Goal: Task Accomplishment & Management: Manage account settings

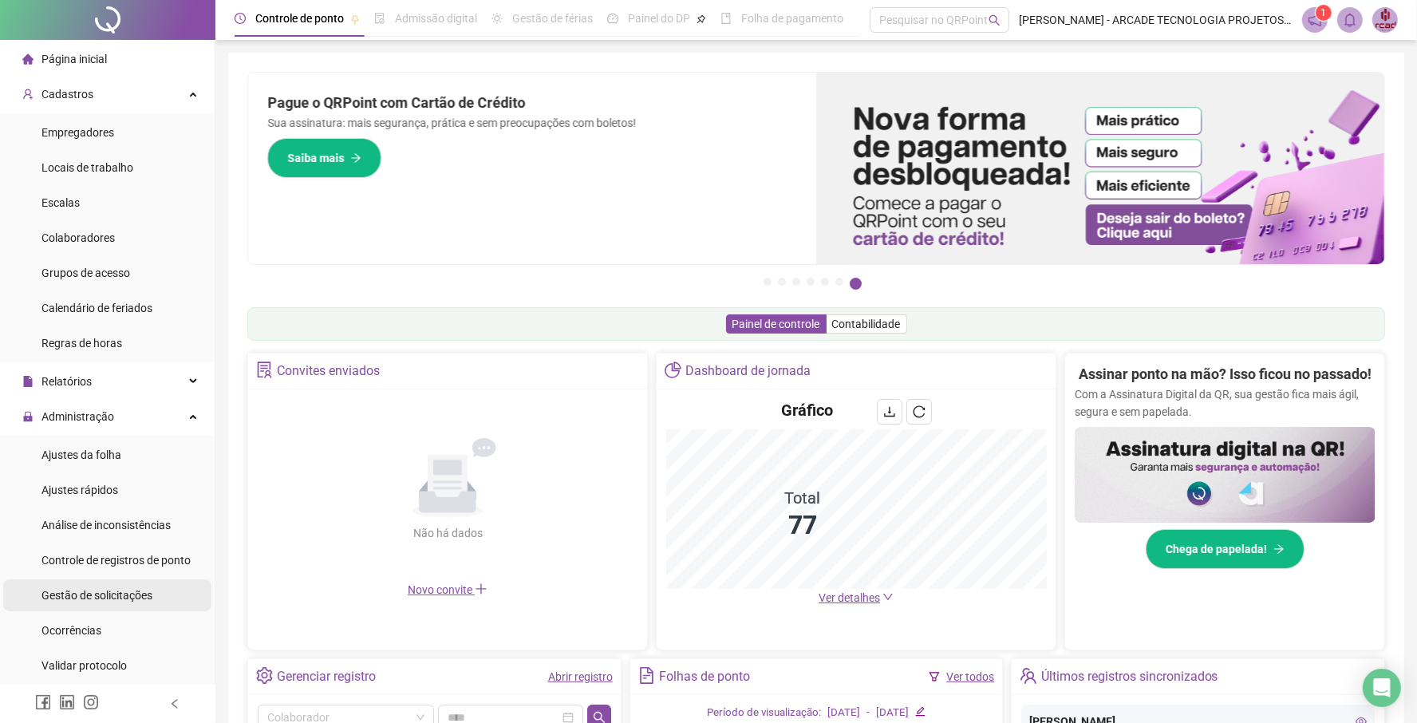
click at [99, 593] on span "Gestão de solicitações" at bounding box center [96, 595] width 111 height 13
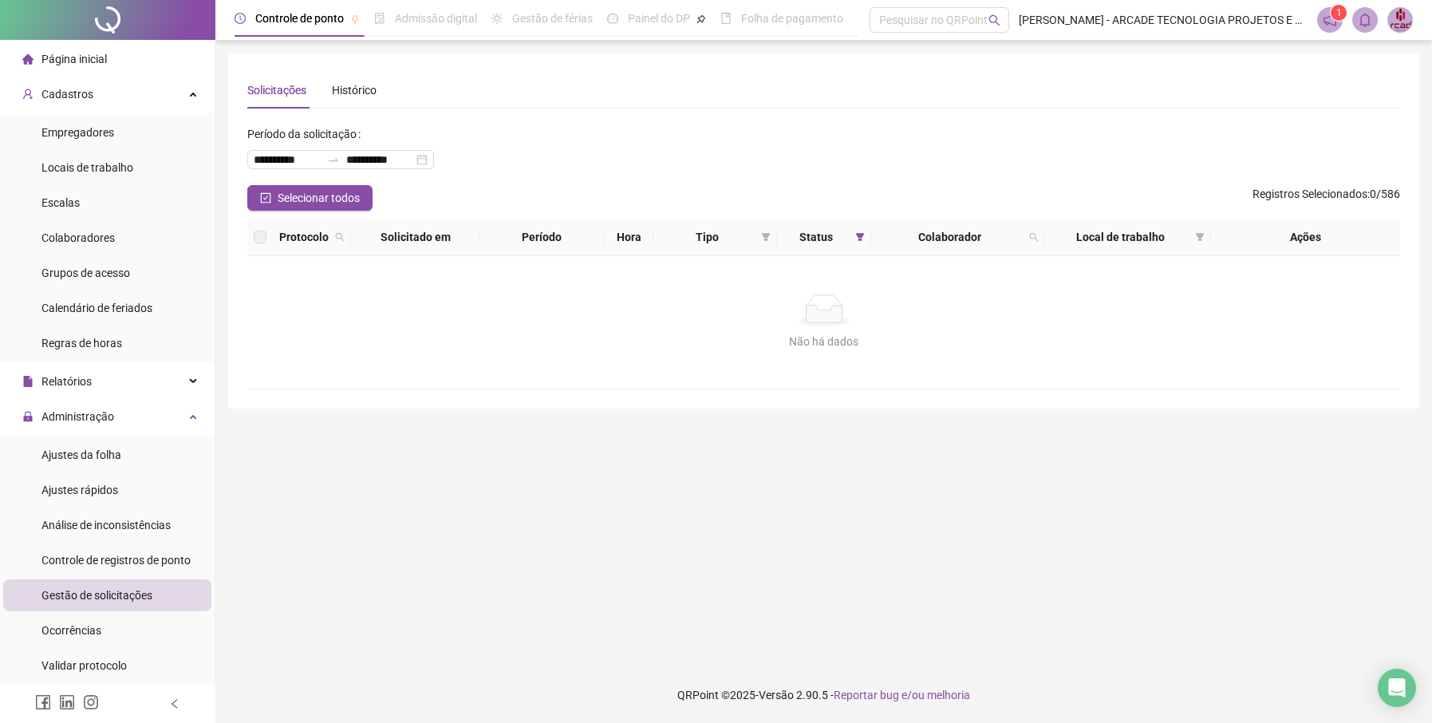
click at [105, 61] on span "Página inicial" at bounding box center [73, 59] width 65 height 13
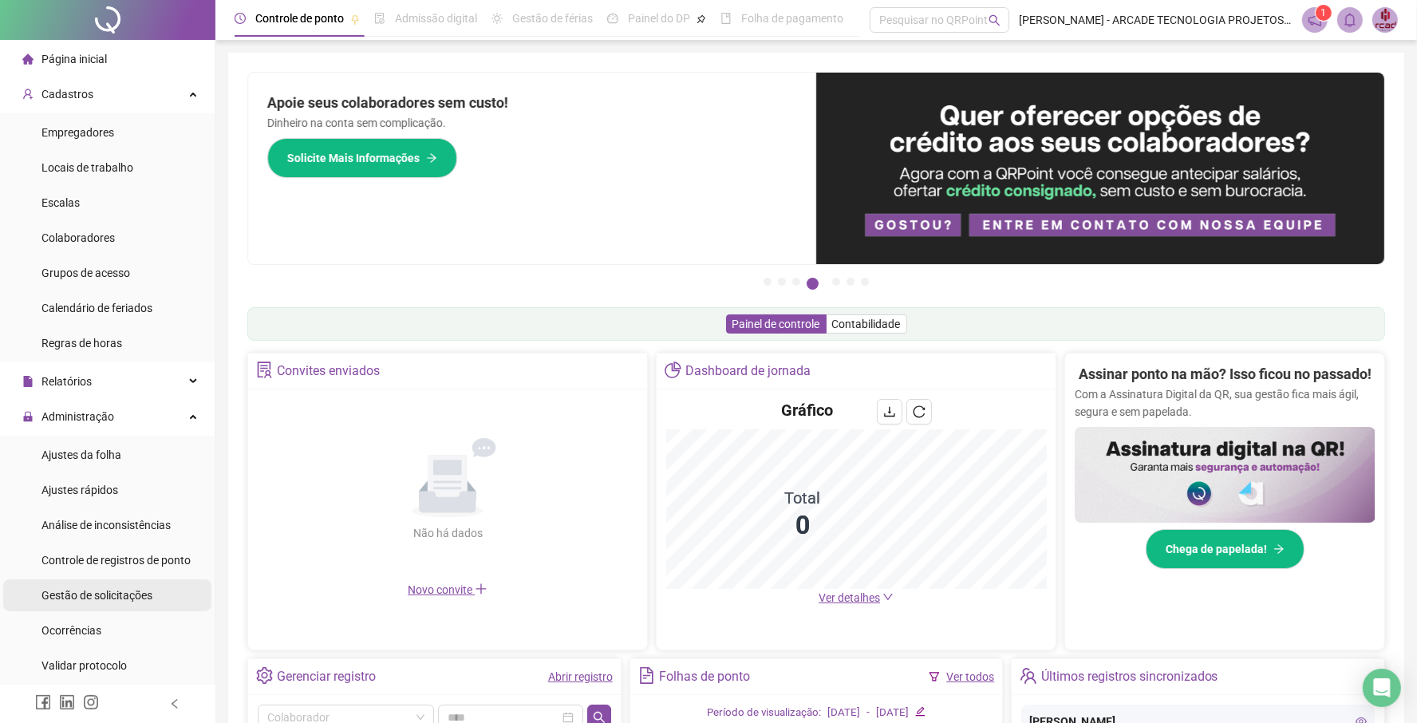
click at [141, 594] on span "Gestão de solicitações" at bounding box center [96, 595] width 111 height 13
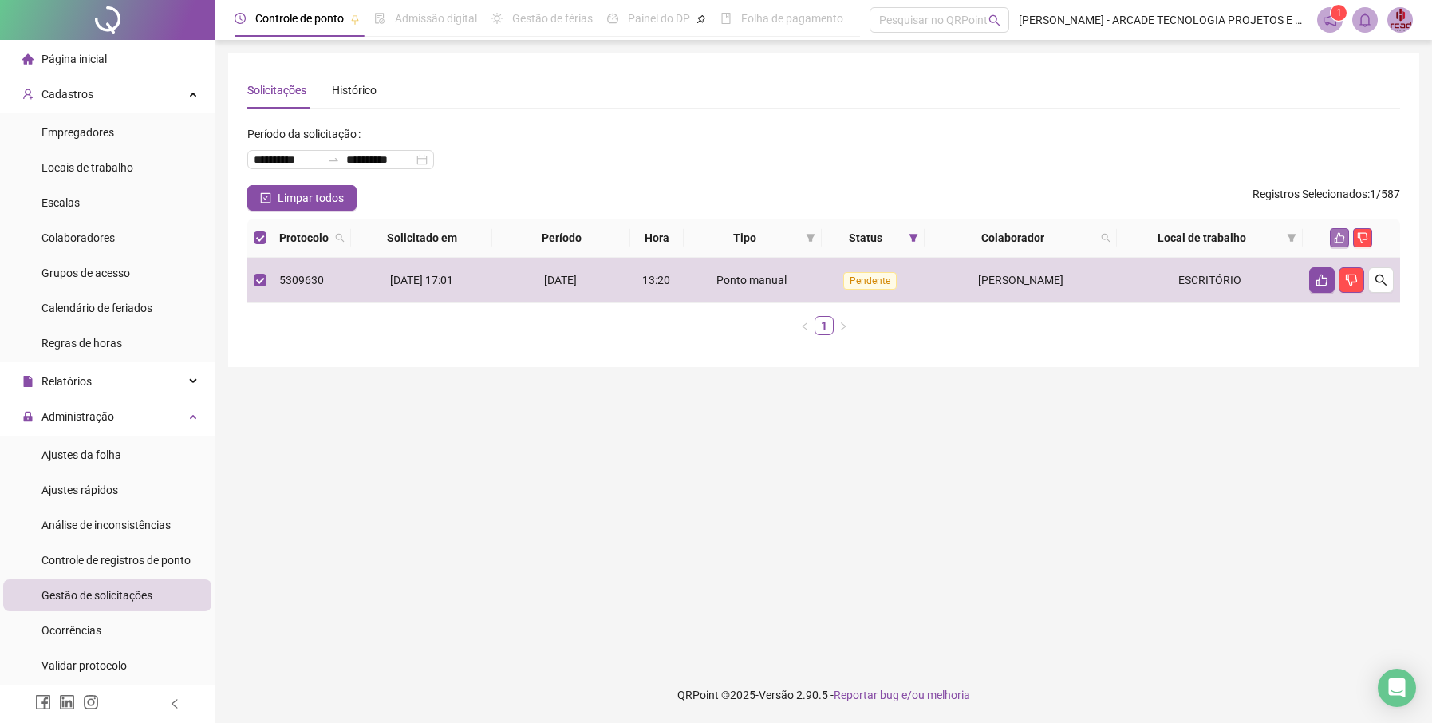
click at [1341, 231] on button "button" at bounding box center [1339, 237] width 19 height 19
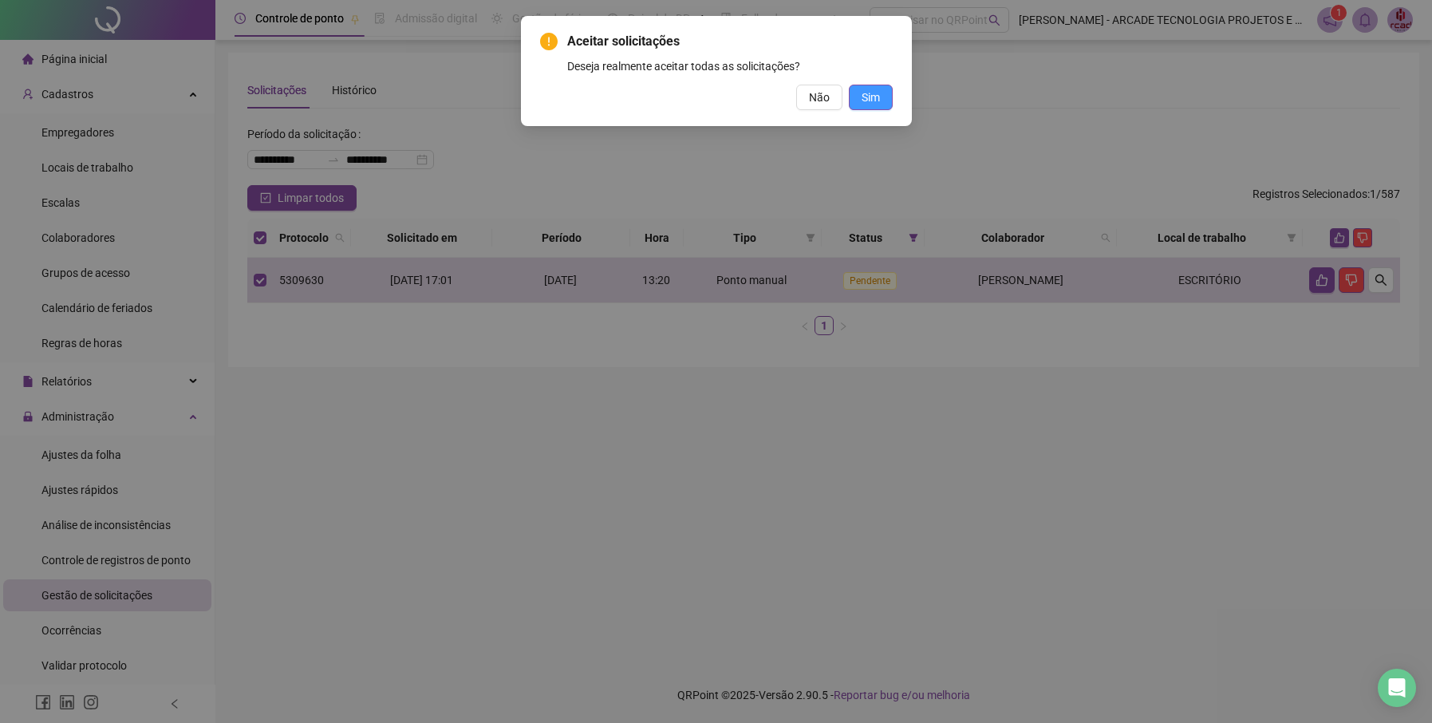
click at [870, 94] on span "Sim" at bounding box center [871, 98] width 18 height 18
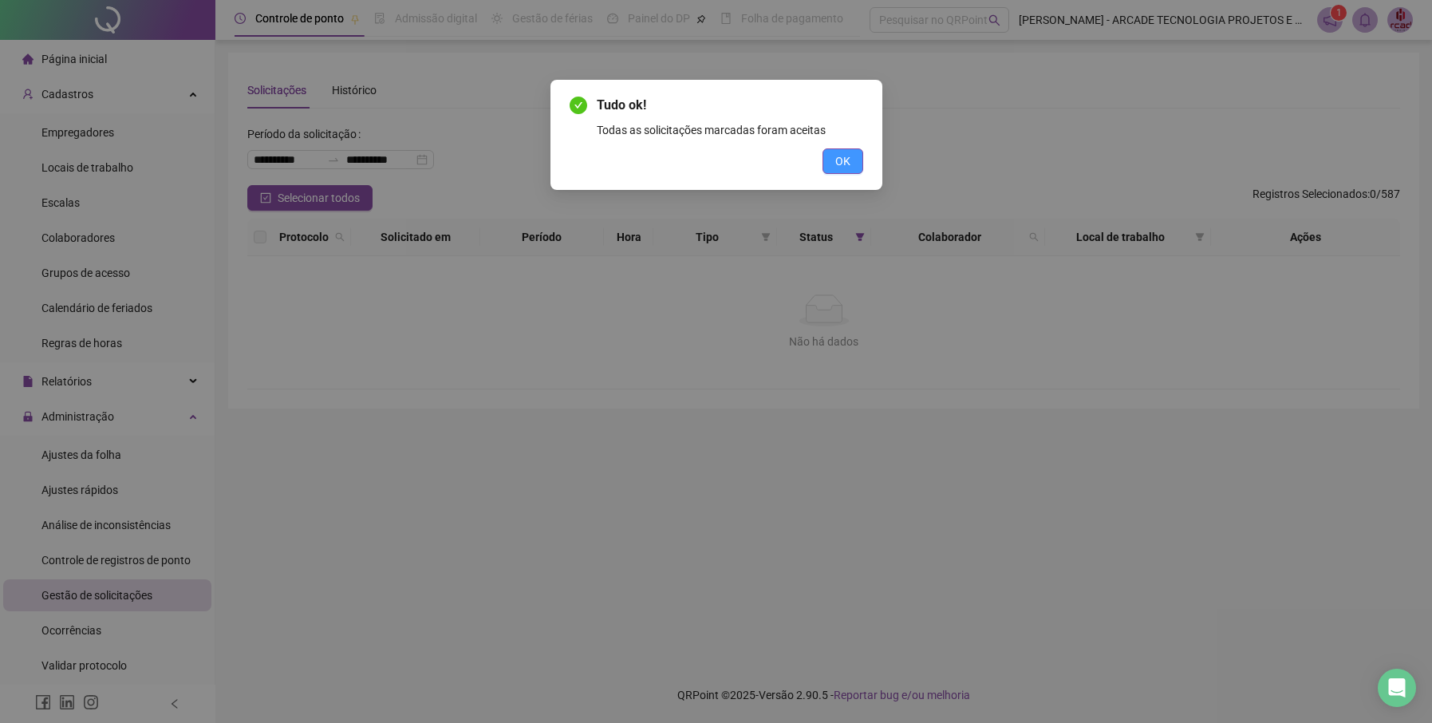
click at [853, 164] on button "OK" at bounding box center [842, 161] width 41 height 26
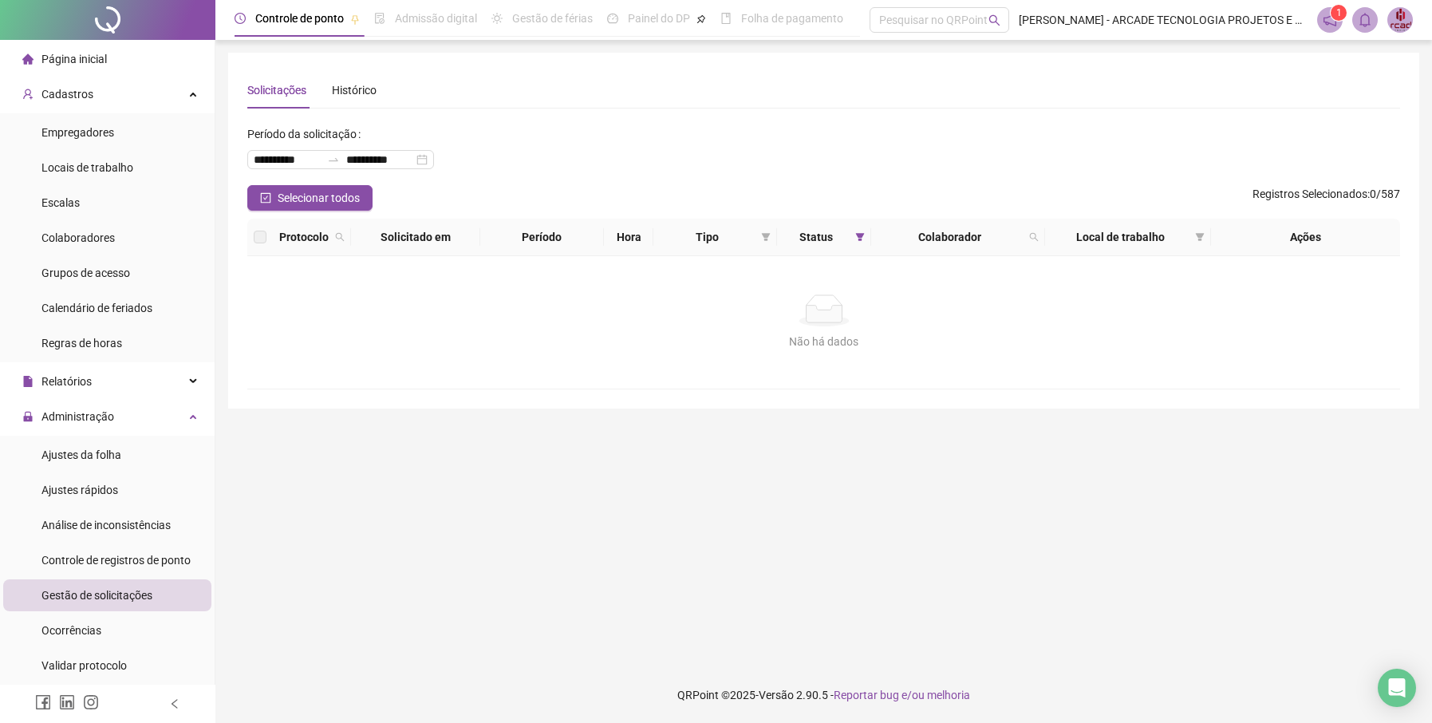
click at [97, 62] on span "Página inicial" at bounding box center [73, 59] width 65 height 13
